Goal: Find specific page/section: Find specific page/section

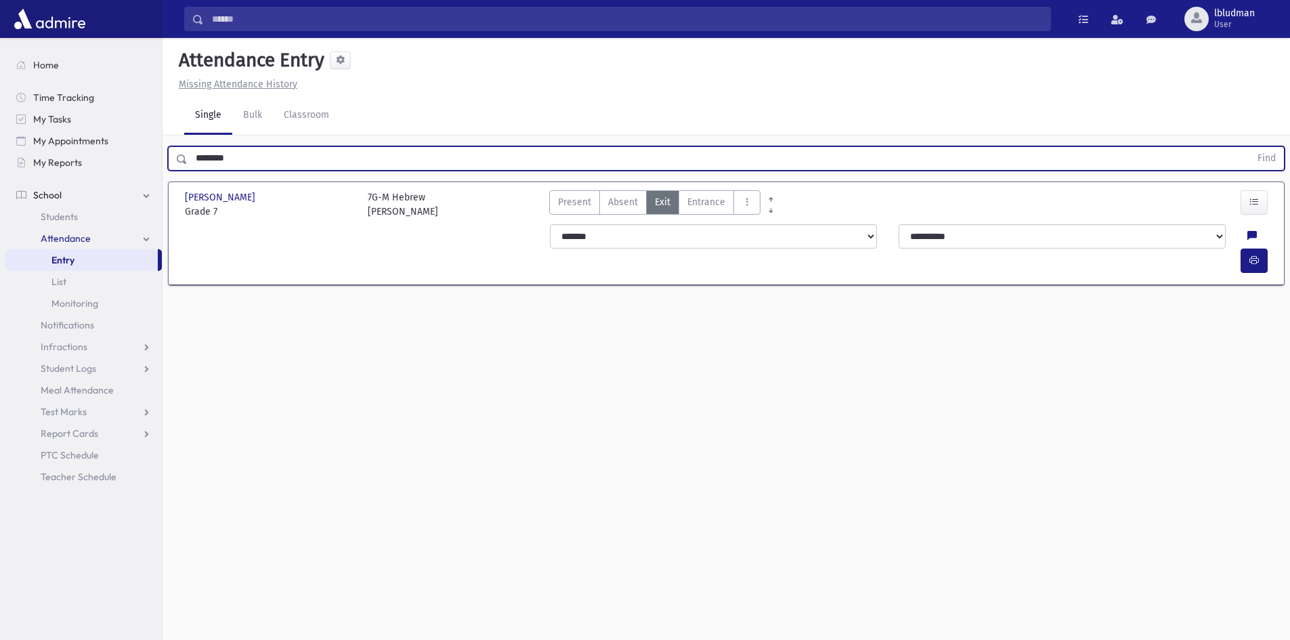
drag, startPoint x: 251, startPoint y: 155, endPoint x: 176, endPoint y: 154, distance: 74.5
click at [176, 154] on div "******** Find" at bounding box center [726, 158] width 1117 height 24
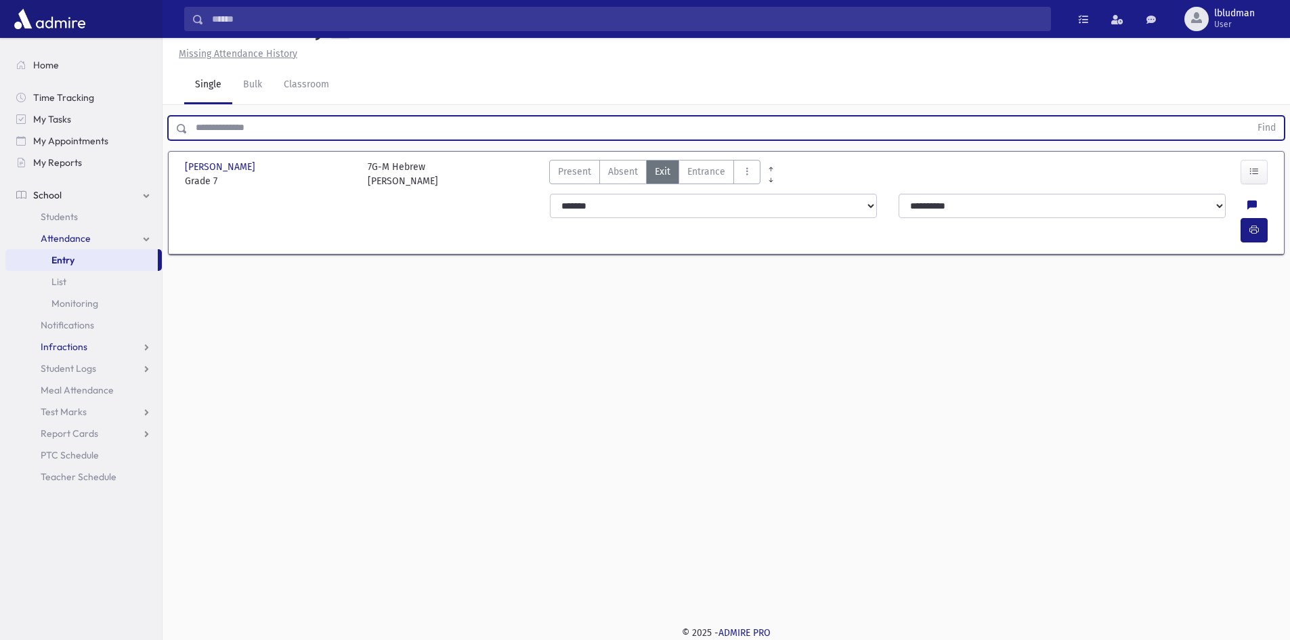
click at [131, 349] on link "Infractions" at bounding box center [83, 347] width 156 height 22
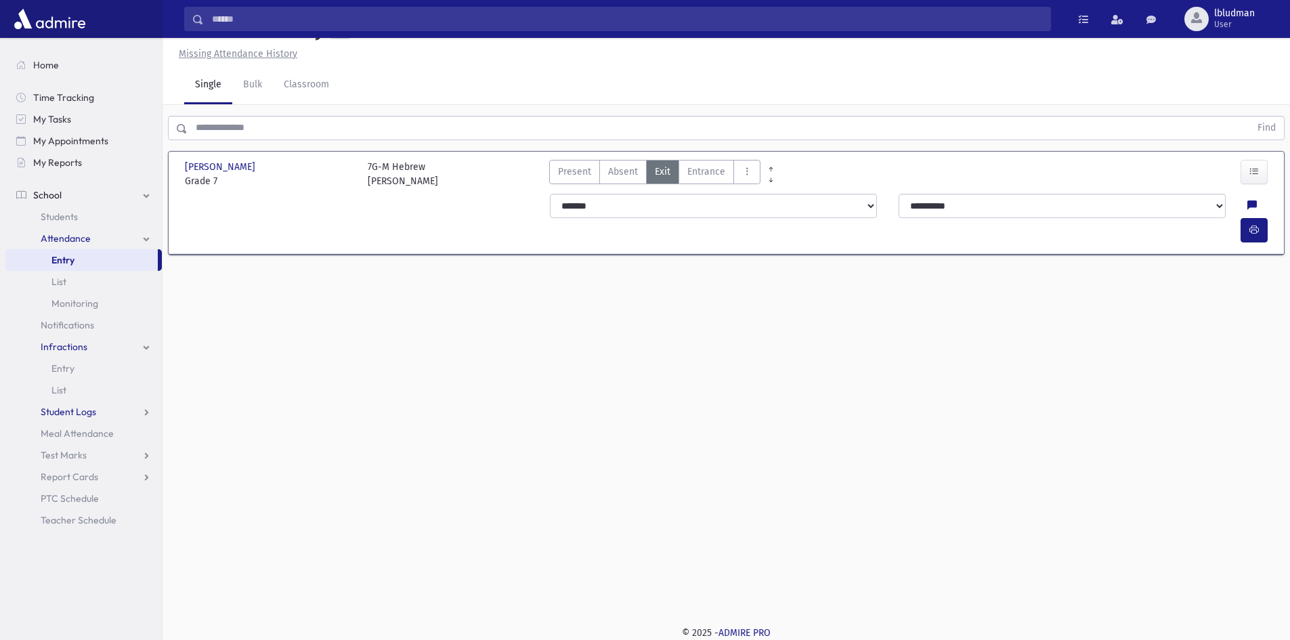
click at [96, 402] on link "Student Logs" at bounding box center [83, 412] width 156 height 22
click at [95, 505] on link "Test Marks" at bounding box center [83, 499] width 156 height 22
click at [92, 521] on link "Entry" at bounding box center [83, 520] width 156 height 22
click at [123, 608] on link "Teacher Schedule" at bounding box center [83, 607] width 156 height 22
click at [77, 278] on link "List" at bounding box center [83, 282] width 156 height 22
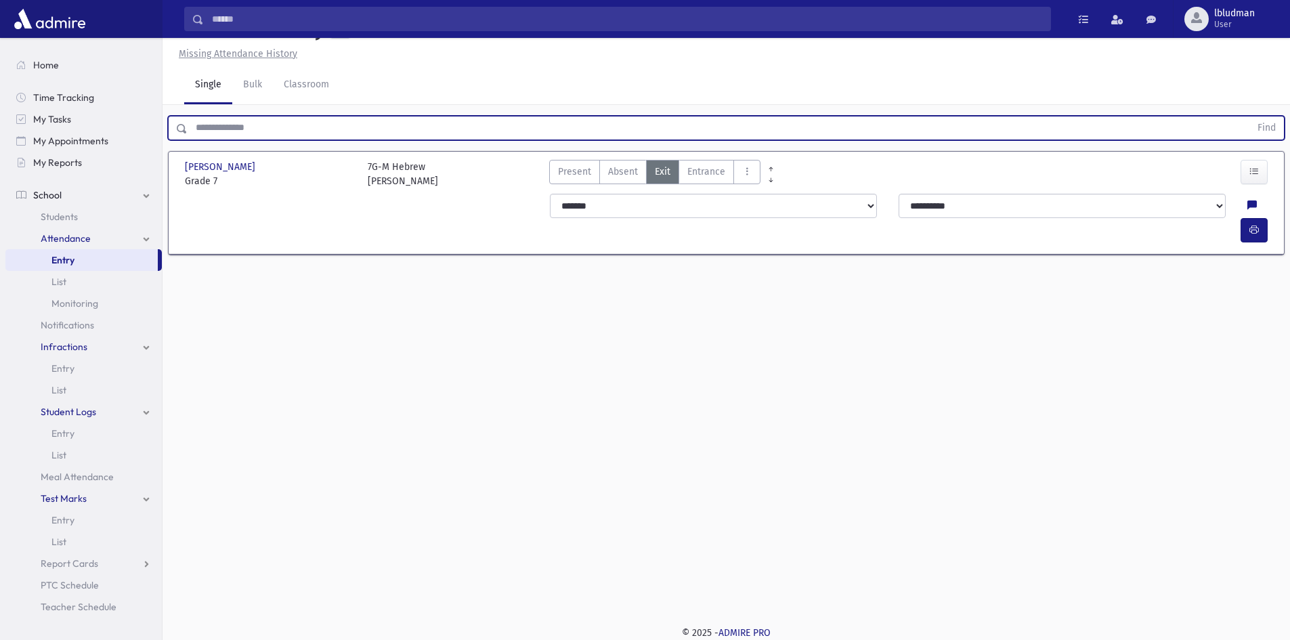
click at [244, 127] on input "text" at bounding box center [719, 128] width 1063 height 24
type input "*"
drag, startPoint x: 205, startPoint y: 129, endPoint x: 169, endPoint y: 136, distance: 36.5
click at [169, 136] on div "* Find" at bounding box center [726, 128] width 1117 height 24
type input "*******"
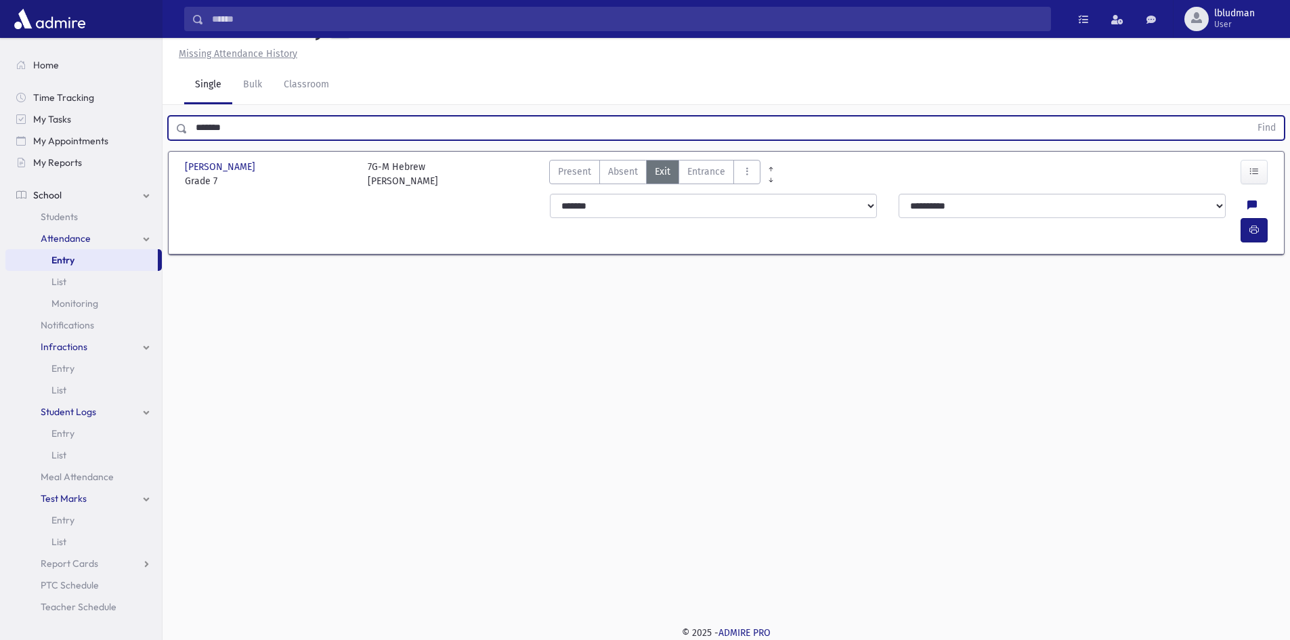
click at [1250, 117] on button "Find" at bounding box center [1267, 128] width 35 height 23
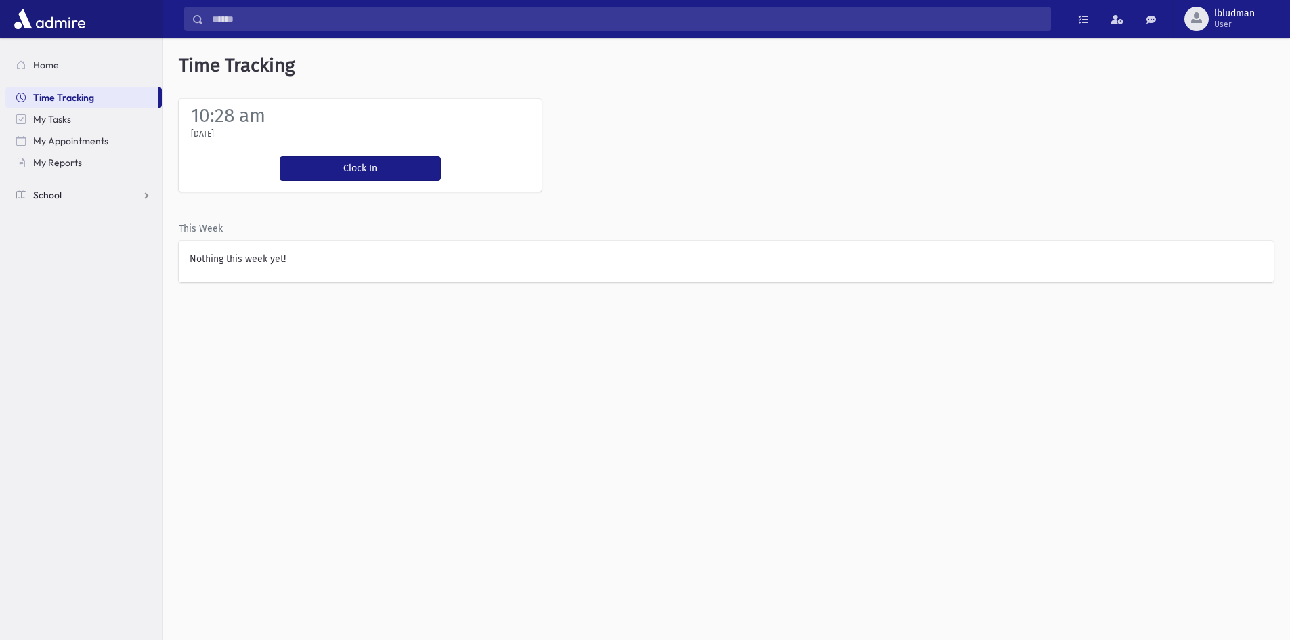
click at [54, 204] on link "School" at bounding box center [83, 195] width 156 height 22
click at [62, 221] on span "Students" at bounding box center [59, 217] width 37 height 12
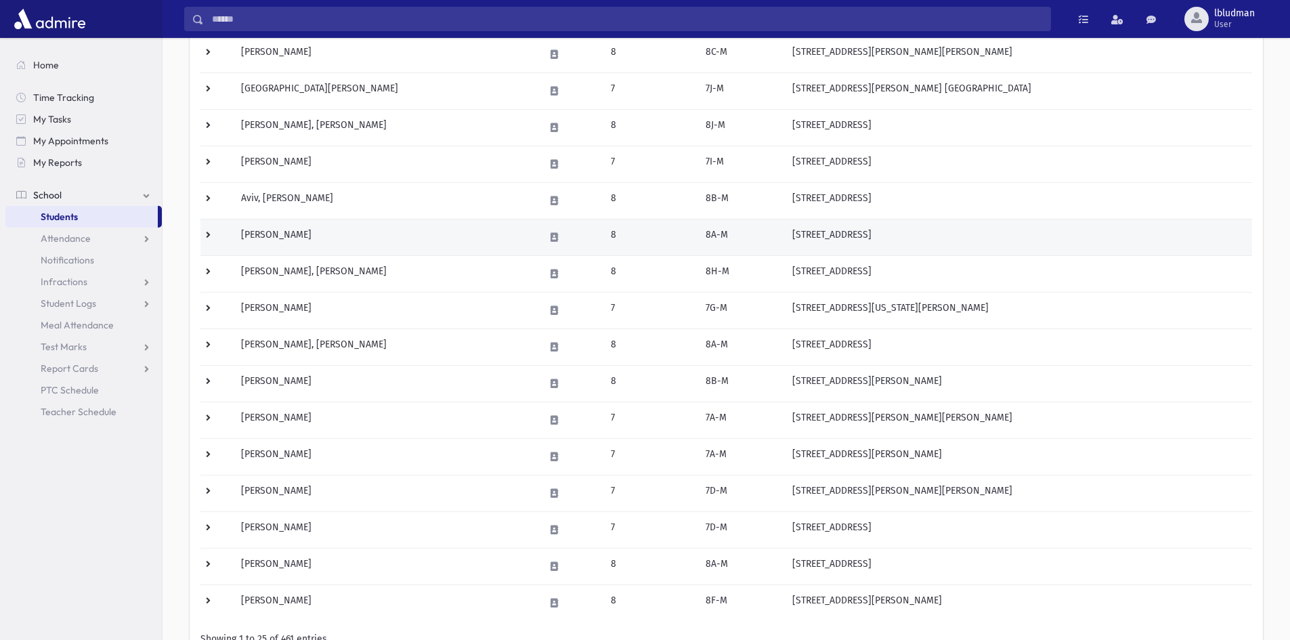
scroll to position [406, 0]
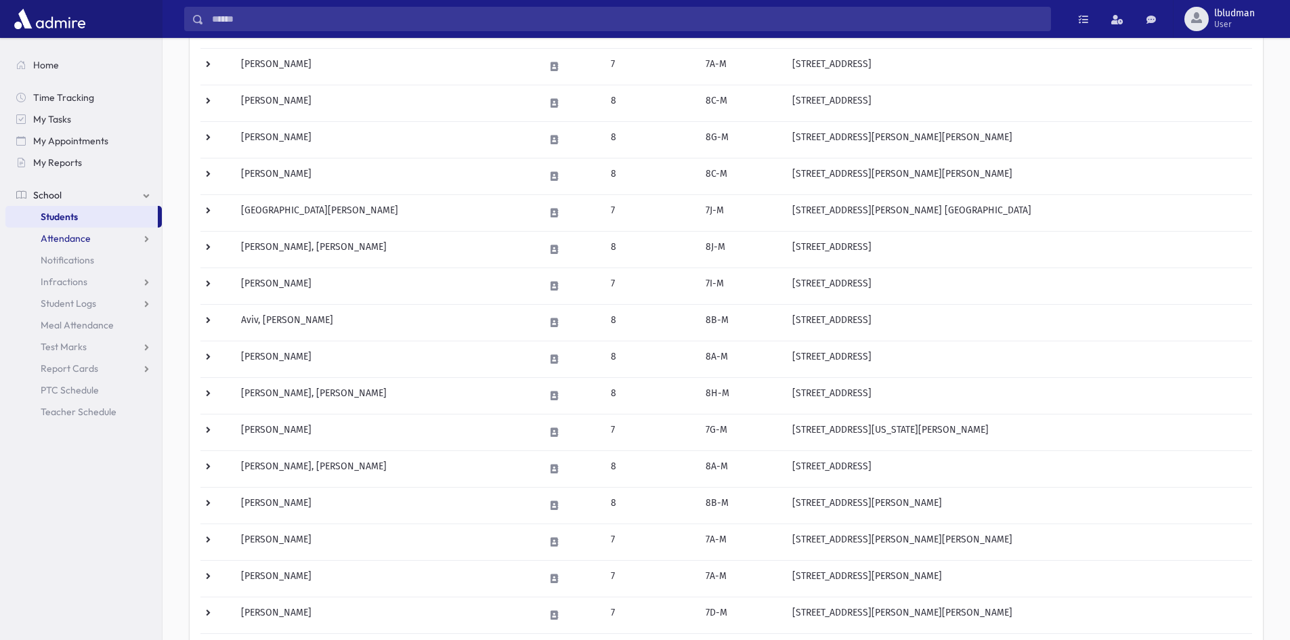
click at [102, 238] on link "Attendance" at bounding box center [83, 239] width 156 height 22
click at [97, 204] on link "School" at bounding box center [83, 195] width 156 height 22
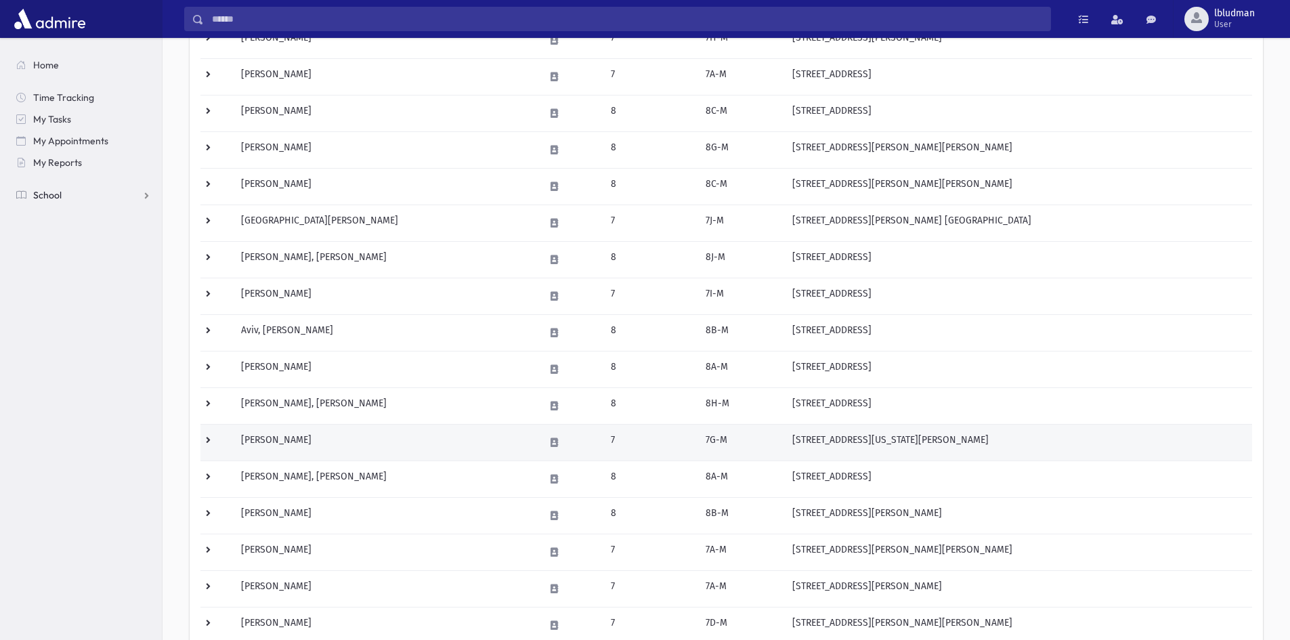
scroll to position [385, 0]
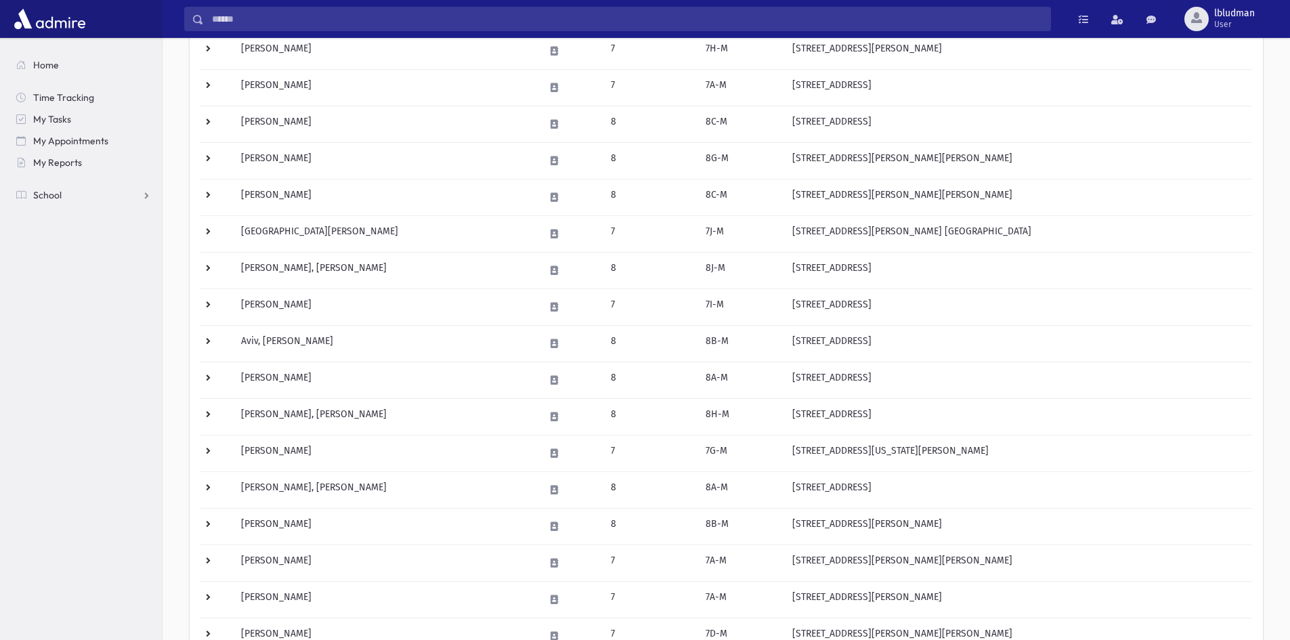
click at [131, 209] on section "Home Time Tracking My Tasks My Appointments My Reports School School Students A…" at bounding box center [81, 339] width 162 height 602
click at [91, 192] on link "School" at bounding box center [83, 195] width 156 height 22
click at [89, 215] on link "Students" at bounding box center [81, 217] width 152 height 22
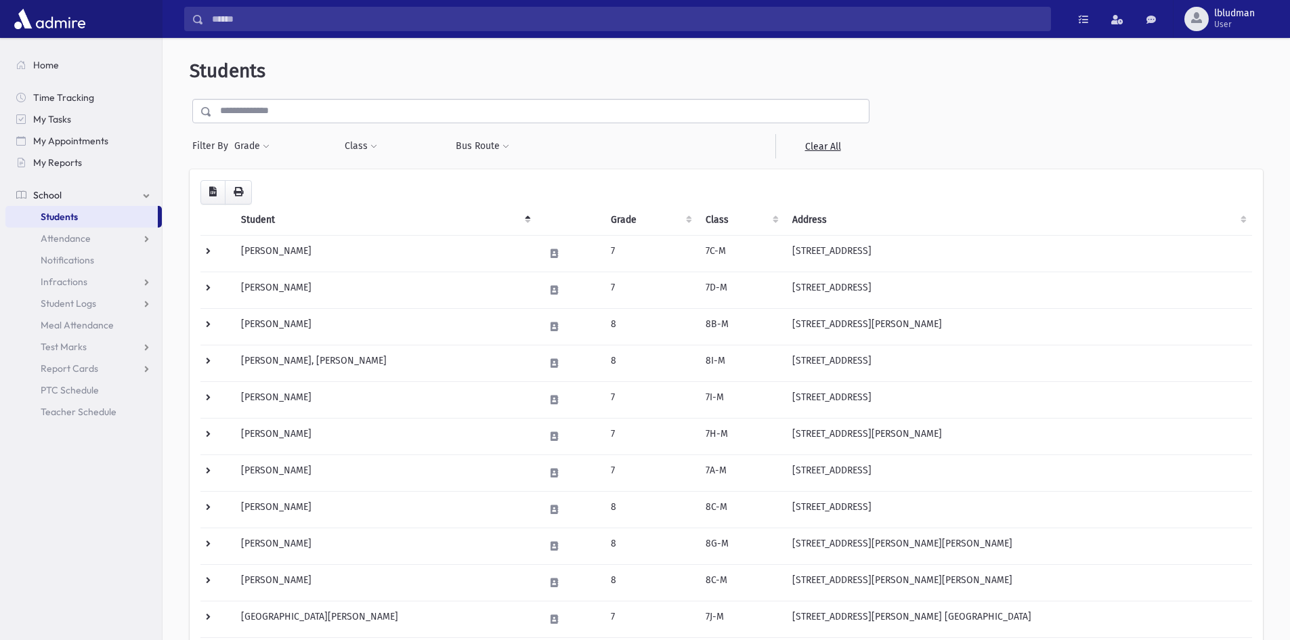
click at [244, 106] on input "text" at bounding box center [540, 111] width 657 height 24
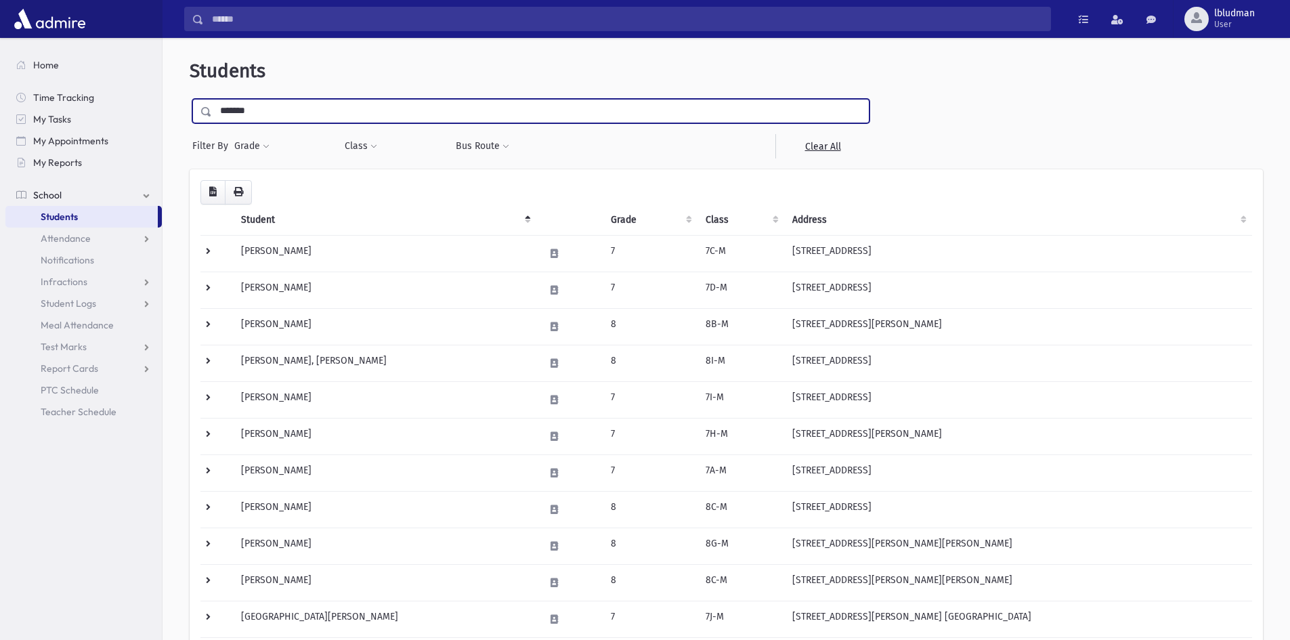
click at [242, 109] on input "*******" at bounding box center [540, 111] width 657 height 24
type input "*"
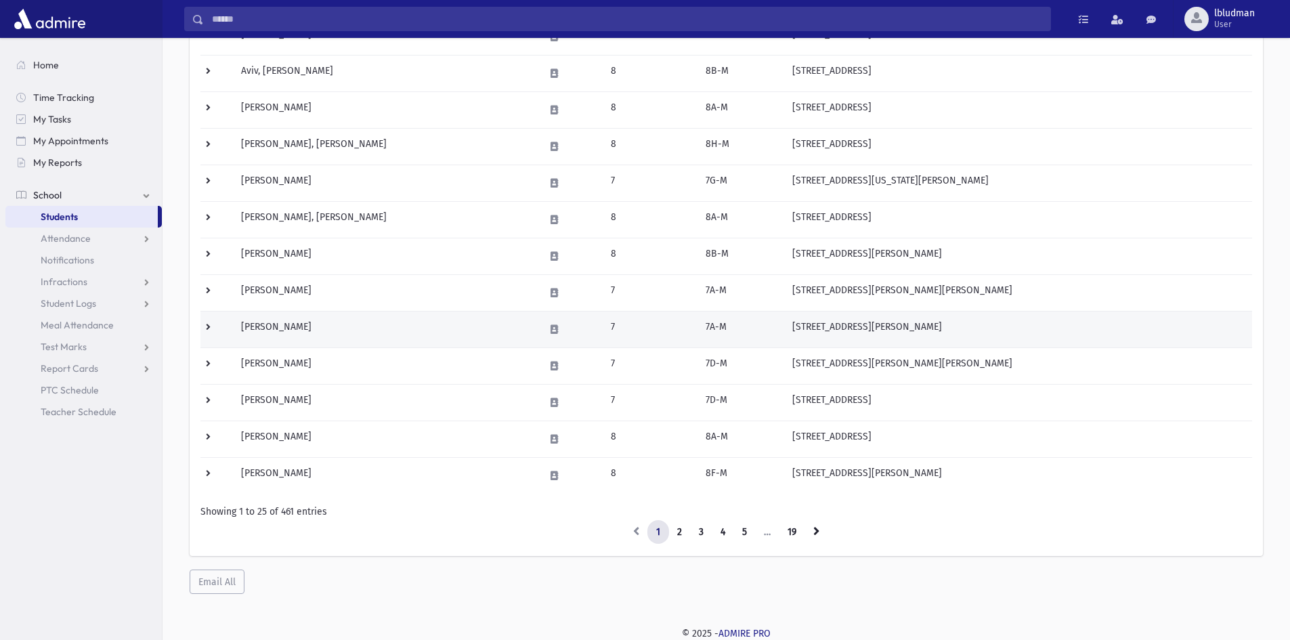
scroll to position [656, 0]
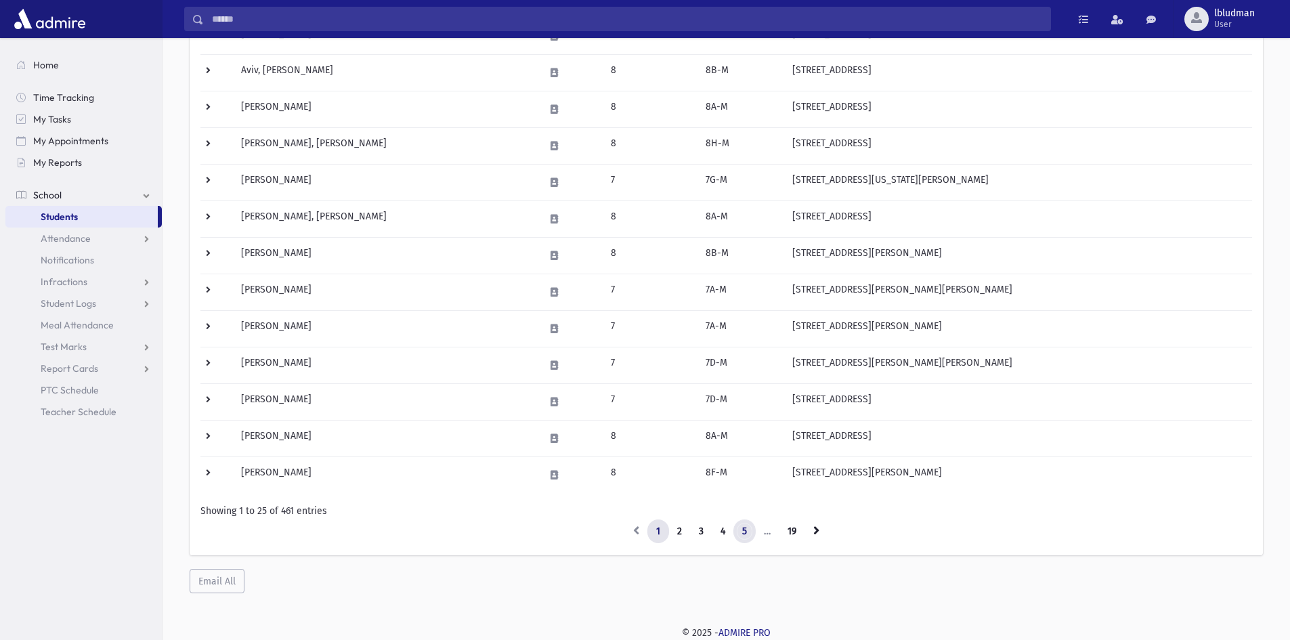
click at [742, 534] on link "5" at bounding box center [745, 532] width 22 height 24
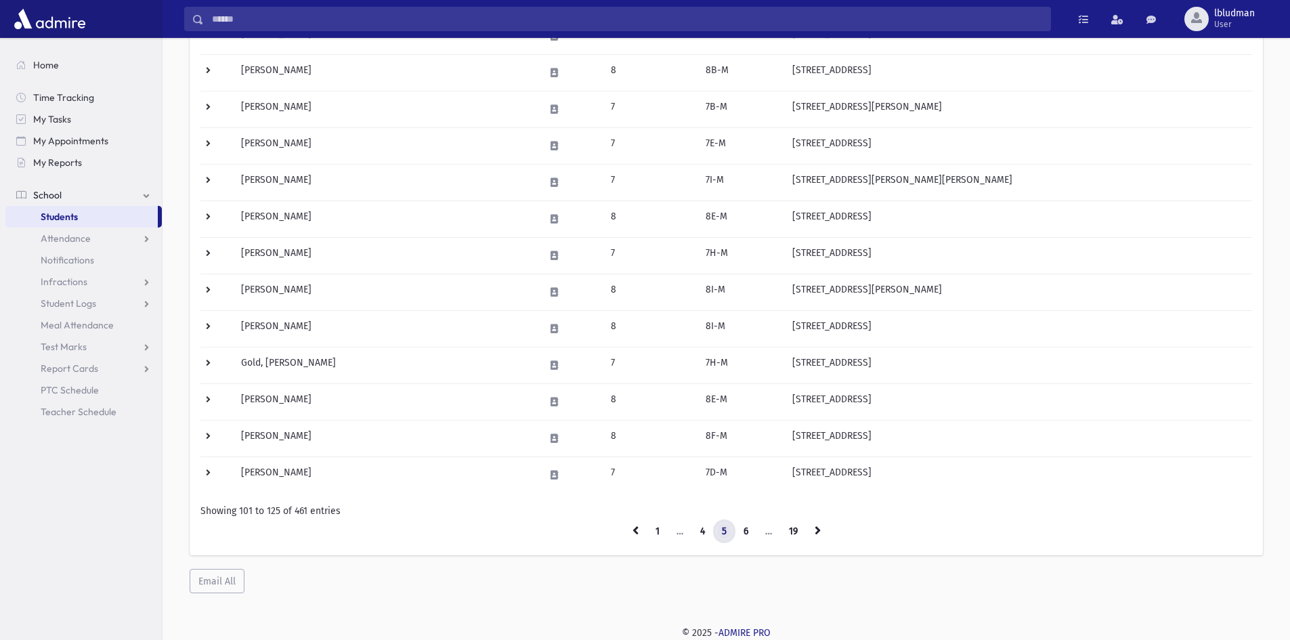
click at [725, 539] on link "5" at bounding box center [724, 532] width 22 height 24
click at [731, 534] on link "5" at bounding box center [724, 532] width 22 height 24
click at [752, 540] on link "6" at bounding box center [746, 532] width 22 height 24
click at [750, 542] on link "6" at bounding box center [746, 532] width 22 height 24
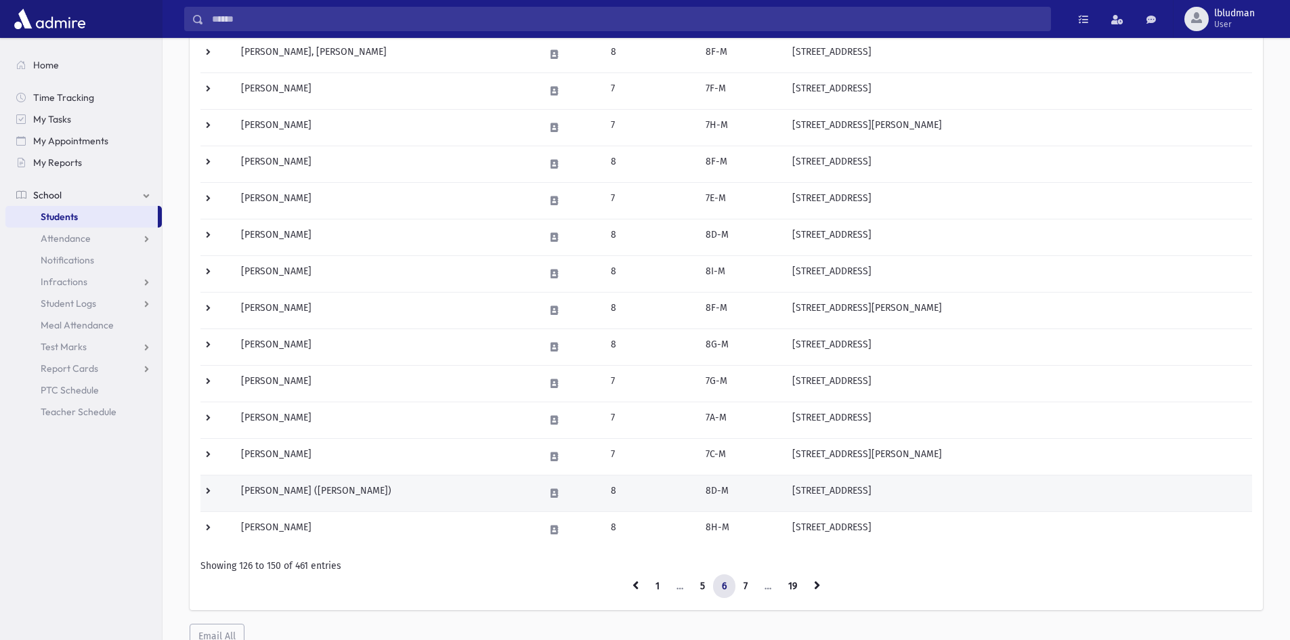
scroll to position [656, 0]
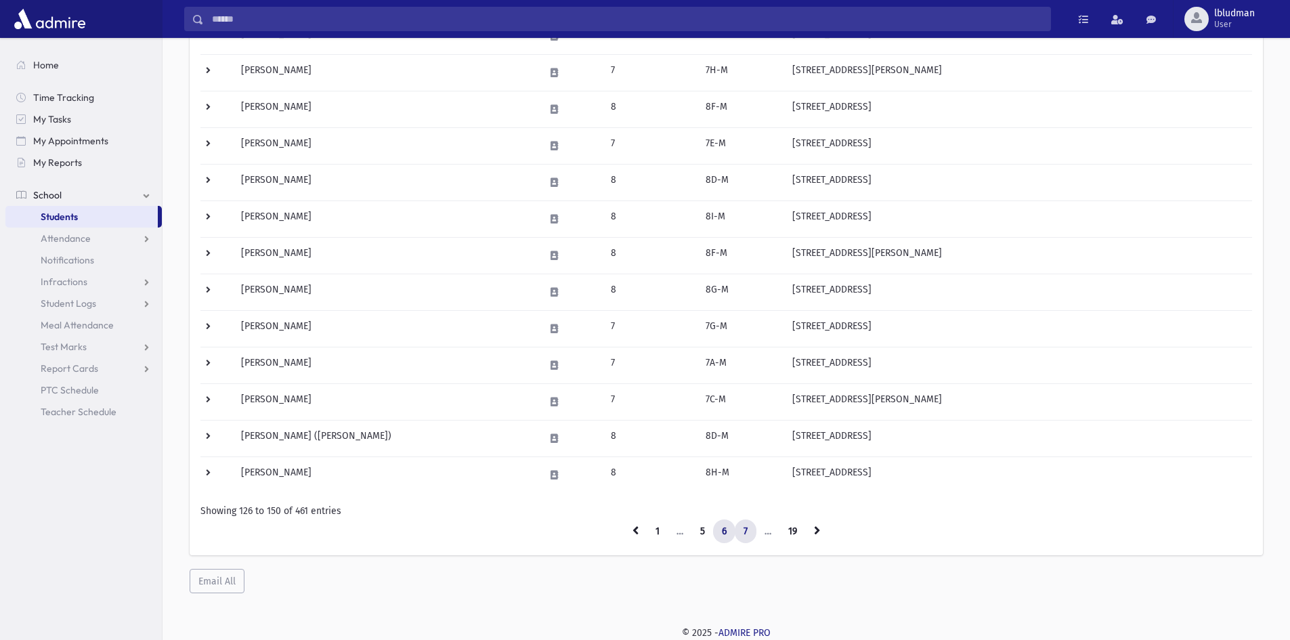
click at [749, 530] on link "7" at bounding box center [746, 532] width 22 height 24
click at [749, 531] on link "7" at bounding box center [746, 532] width 22 height 24
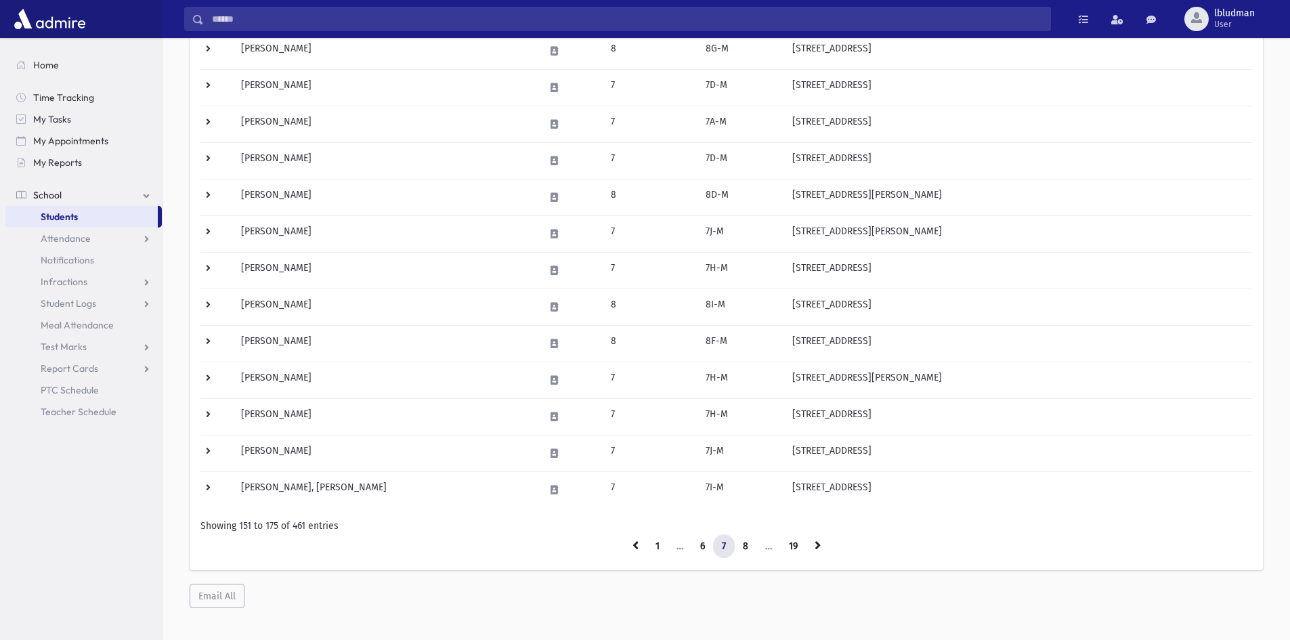
scroll to position [656, 0]
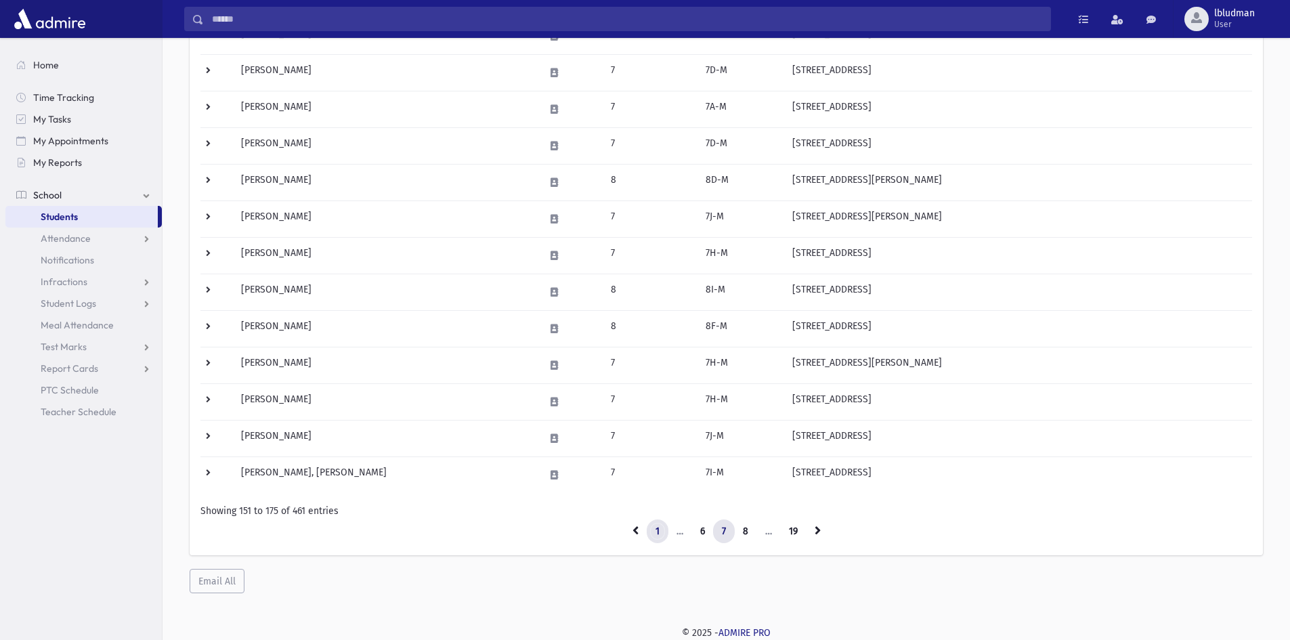
click at [653, 531] on link "1" at bounding box center [658, 532] width 22 height 24
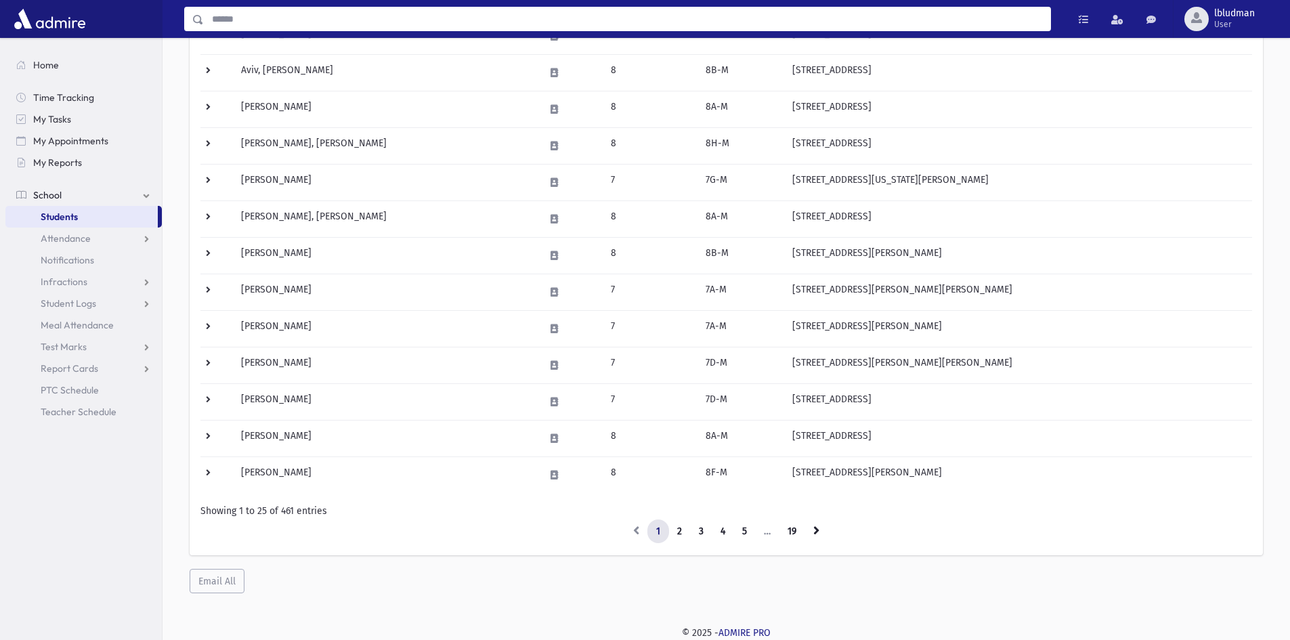
click at [277, 16] on input "Search" at bounding box center [627, 19] width 847 height 24
